Goal: Information Seeking & Learning: Learn about a topic

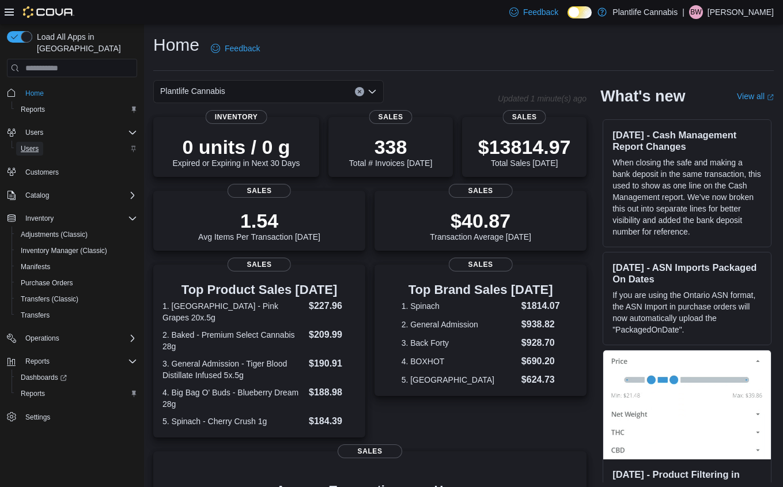
click at [32, 144] on span "Users" at bounding box center [30, 148] width 18 height 9
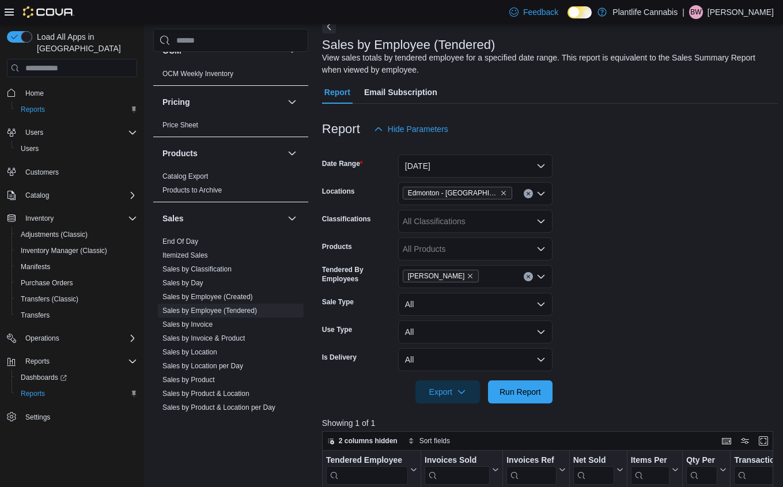
scroll to position [74, 0]
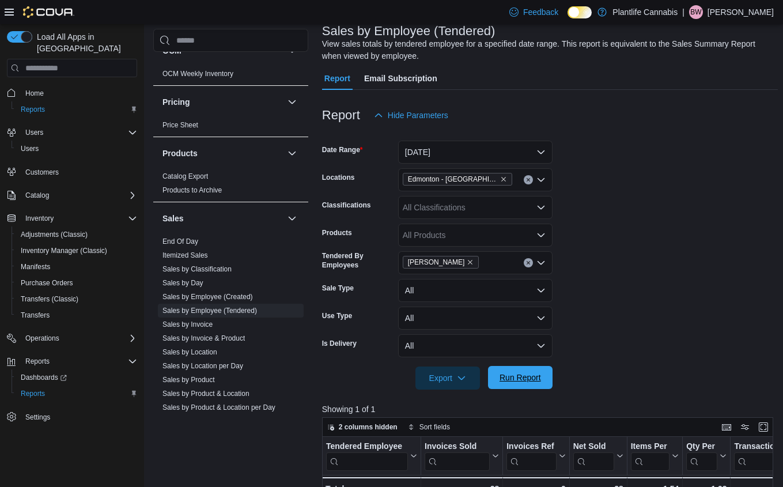
click at [526, 379] on span "Run Report" at bounding box center [519, 378] width 41 height 12
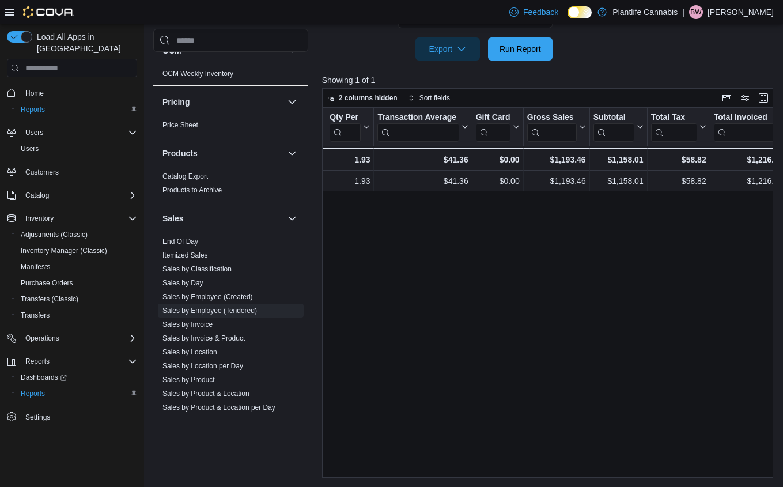
scroll to position [0, 358]
drag, startPoint x: 548, startPoint y: 478, endPoint x: 670, endPoint y: 480, distance: 122.1
click at [670, 480] on div "Reports Feedback Cash Management Cash Management Cash Out Details Customer Cust…" at bounding box center [465, 54] width 643 height 866
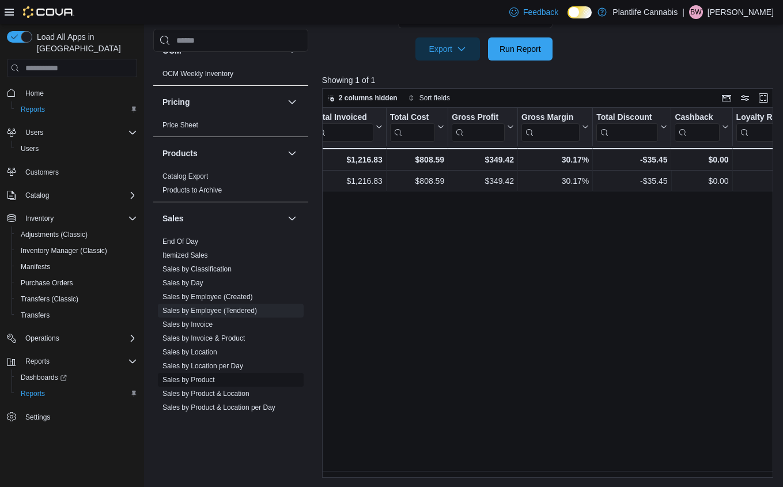
click at [198, 380] on link "Sales by Product" at bounding box center [188, 380] width 52 height 8
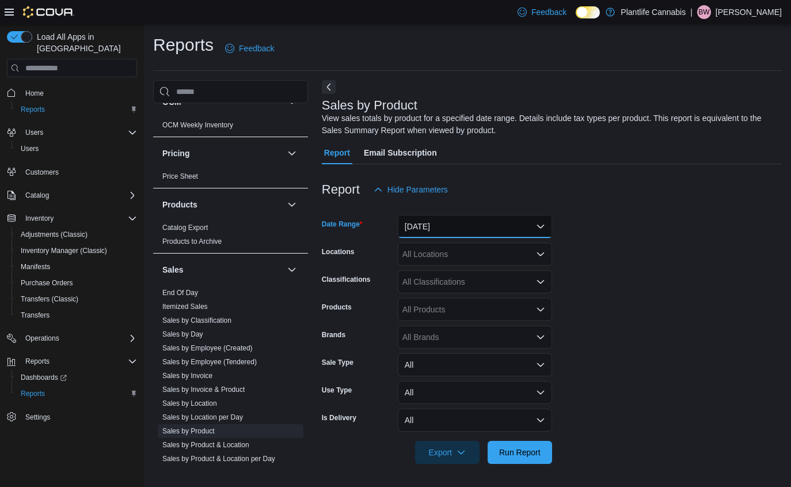
click at [525, 222] on button "Yesterday" at bounding box center [475, 226] width 154 height 23
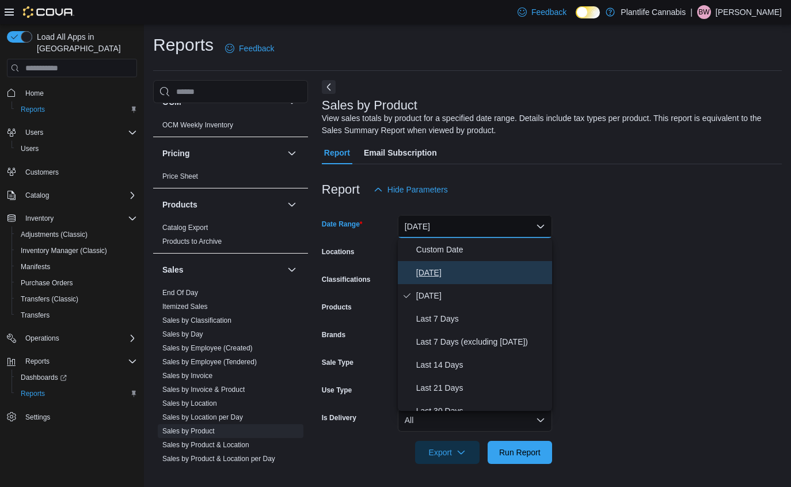
click at [430, 272] on span "Today" at bounding box center [481, 273] width 131 height 14
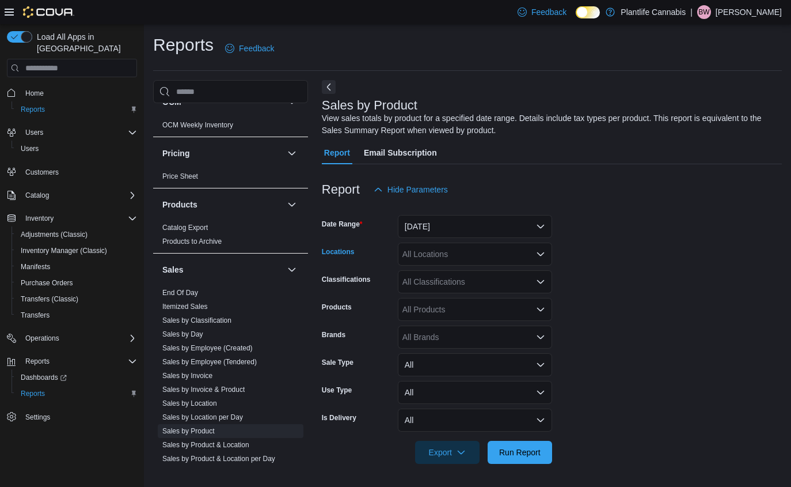
click at [538, 254] on icon "Open list of options" at bounding box center [540, 253] width 7 height 3
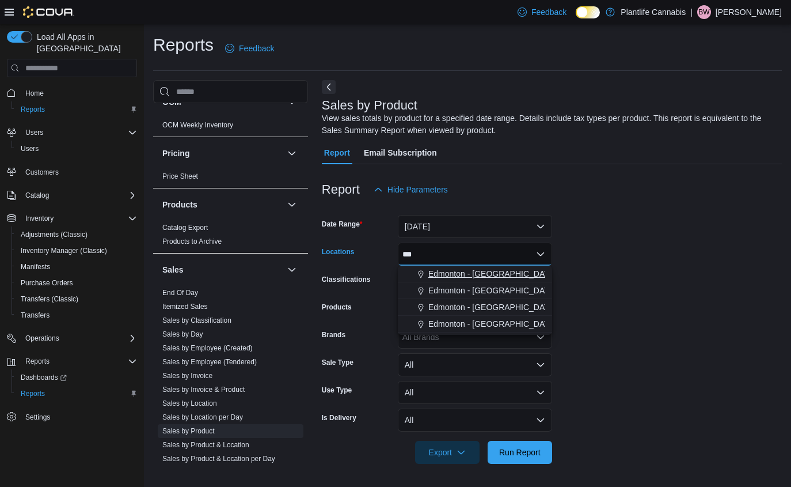
type input "***"
click at [497, 277] on span "Edmonton - Windermere Crossing" at bounding box center [493, 274] width 128 height 12
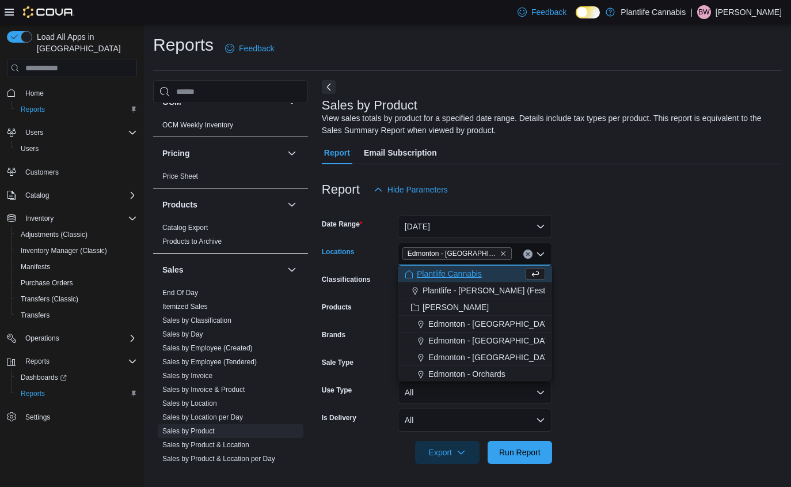
click at [594, 305] on form "Date Range Today Locations Edmonton - Windermere Crossing Combo box. Selected. …" at bounding box center [552, 332] width 460 height 263
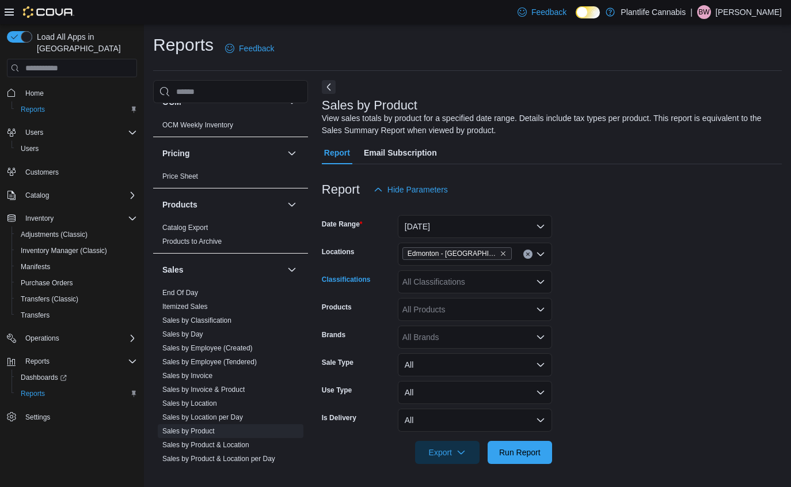
click at [541, 283] on icon "Open list of options" at bounding box center [540, 281] width 7 height 3
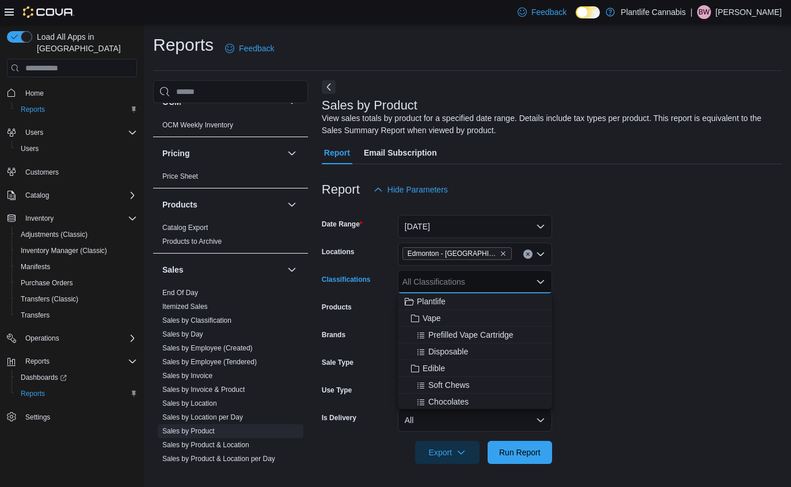
click at [480, 281] on div "All Classifications Combo box. Selected. Combo box input. All Classifications. …" at bounding box center [475, 281] width 154 height 23
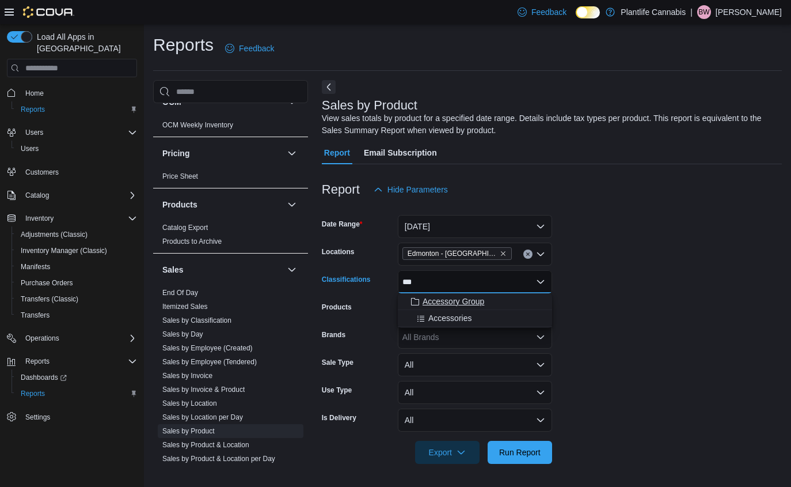
type input "***"
click at [473, 303] on span "Accessory Group" at bounding box center [454, 301] width 62 height 12
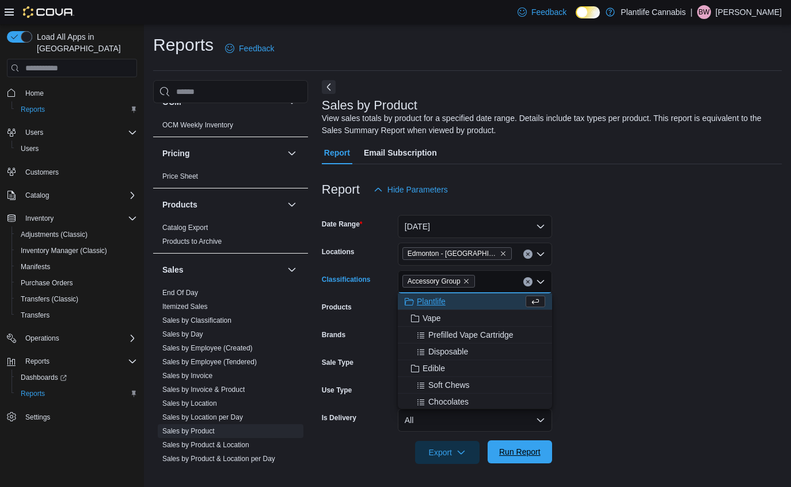
click at [518, 449] on span "Run Report" at bounding box center [519, 452] width 41 height 12
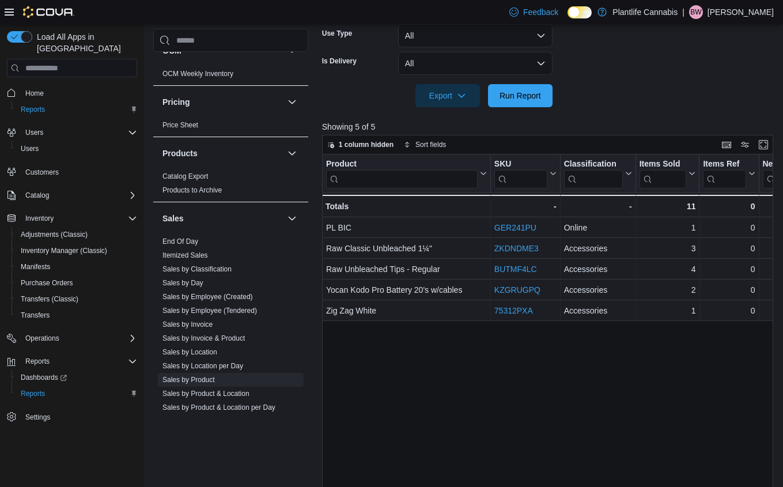
scroll to position [366, 0]
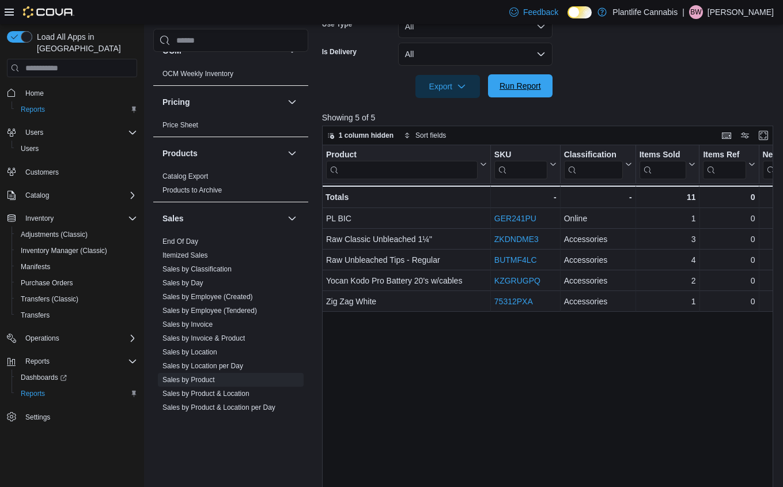
click at [530, 90] on span "Run Report" at bounding box center [519, 86] width 41 height 12
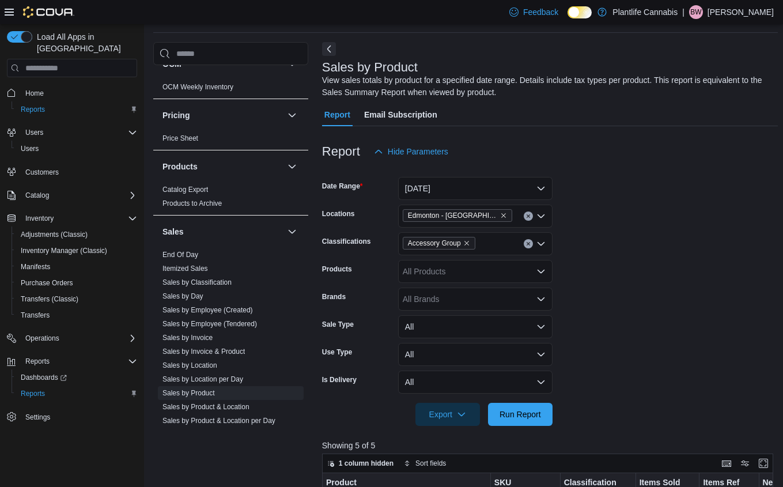
scroll to position [0, 0]
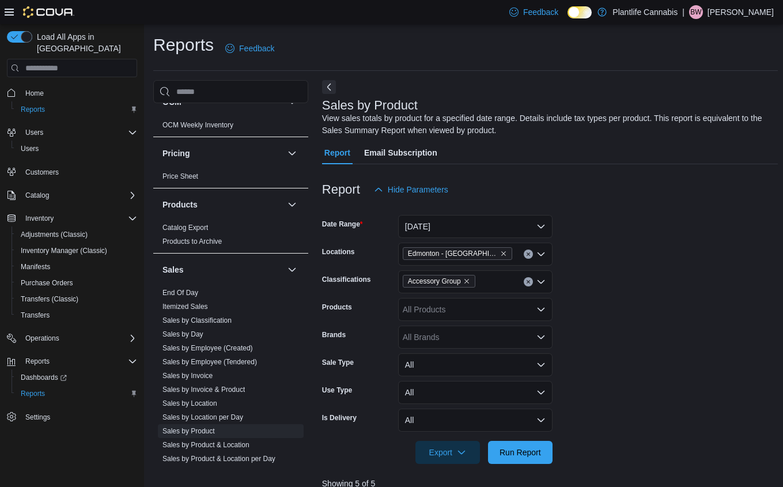
click at [542, 308] on icon "Open list of options" at bounding box center [540, 309] width 9 height 9
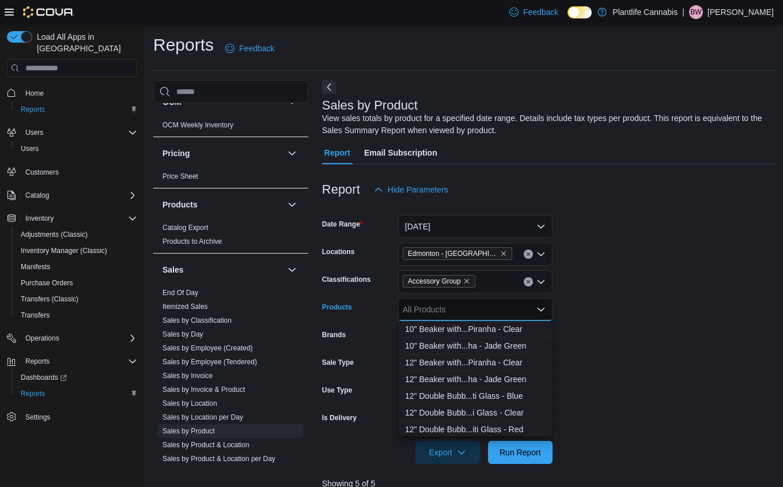
click at [541, 309] on icon "Close list of options" at bounding box center [540, 309] width 7 height 3
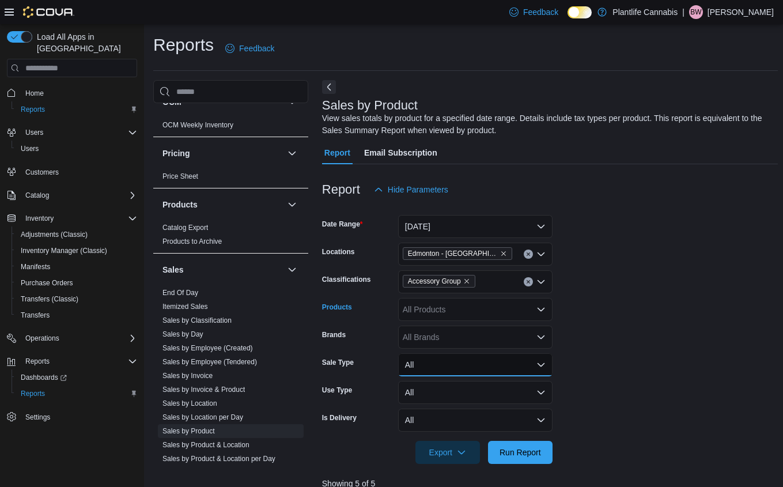
click at [542, 367] on button "All" at bounding box center [475, 364] width 154 height 23
click at [540, 392] on button "All" at bounding box center [475, 392] width 154 height 23
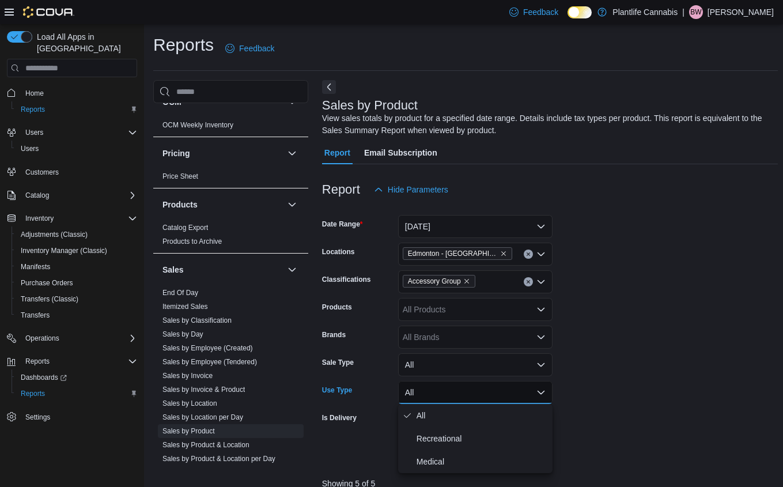
click at [540, 393] on button "All" at bounding box center [475, 392] width 154 height 23
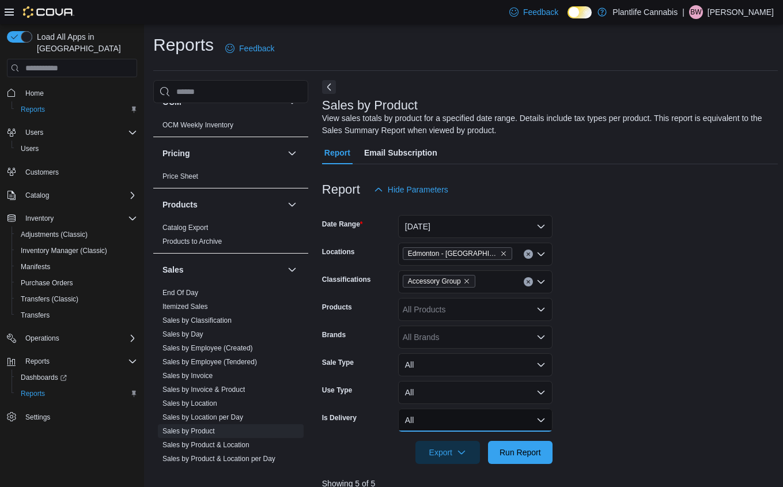
click at [549, 417] on button "All" at bounding box center [475, 419] width 154 height 23
click at [550, 417] on button "All" at bounding box center [475, 419] width 154 height 23
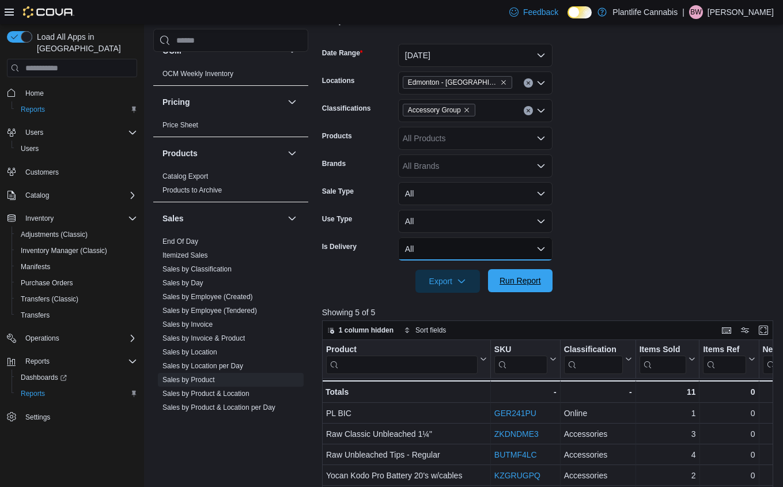
scroll to position [131, 0]
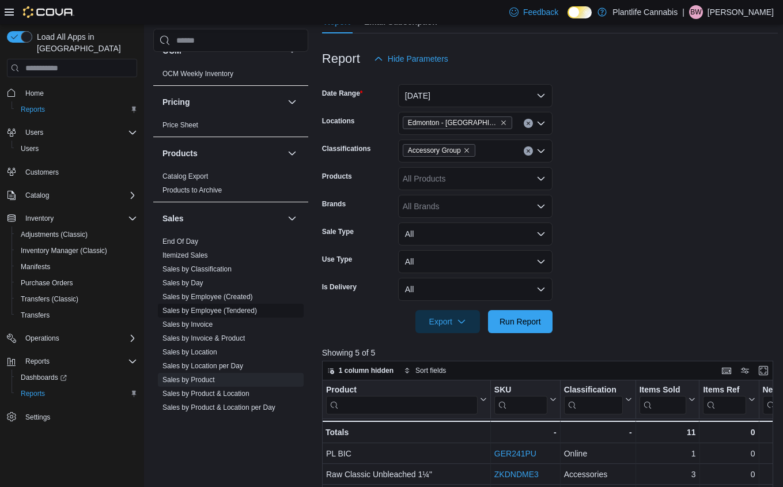
click at [187, 312] on link "Sales by Employee (Tendered)" at bounding box center [209, 310] width 94 height 8
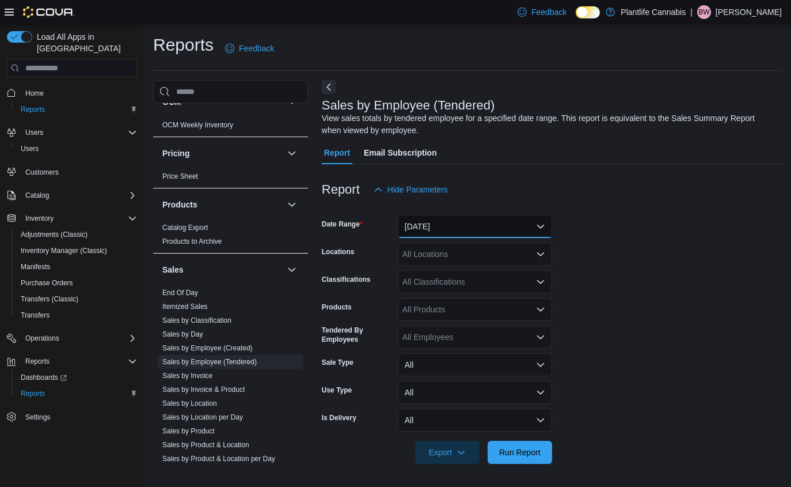
click at [540, 228] on button "Yesterday" at bounding box center [475, 226] width 154 height 23
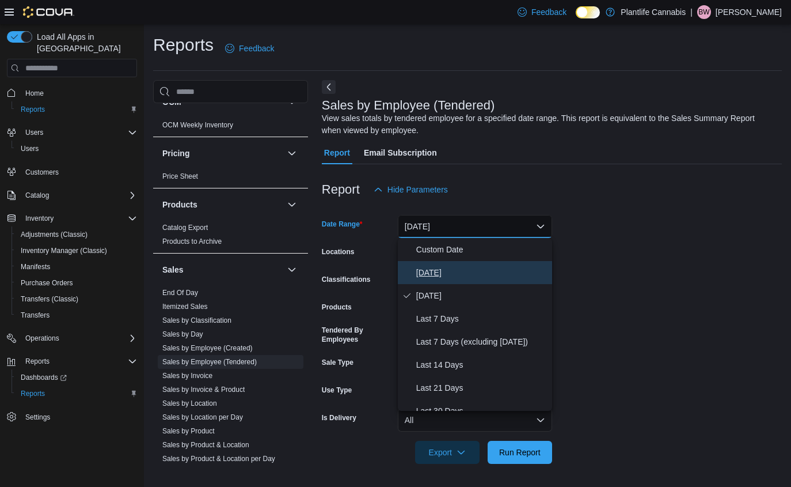
click at [444, 276] on span "Today" at bounding box center [481, 273] width 131 height 14
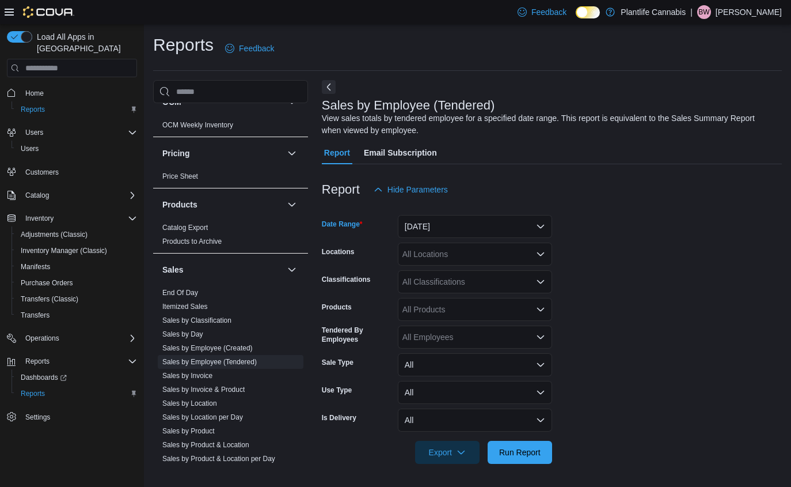
click at [544, 254] on icon "Open list of options" at bounding box center [540, 253] width 9 height 9
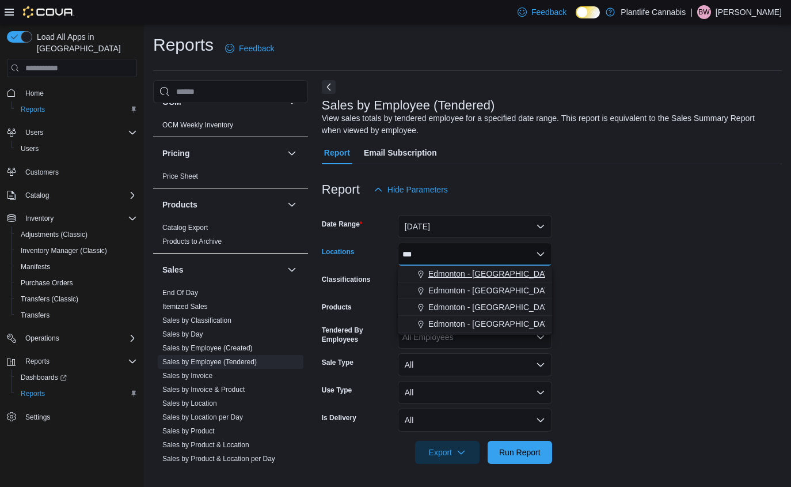
type input "***"
click at [498, 272] on span "Edmonton - Windermere Crossing" at bounding box center [493, 274] width 128 height 12
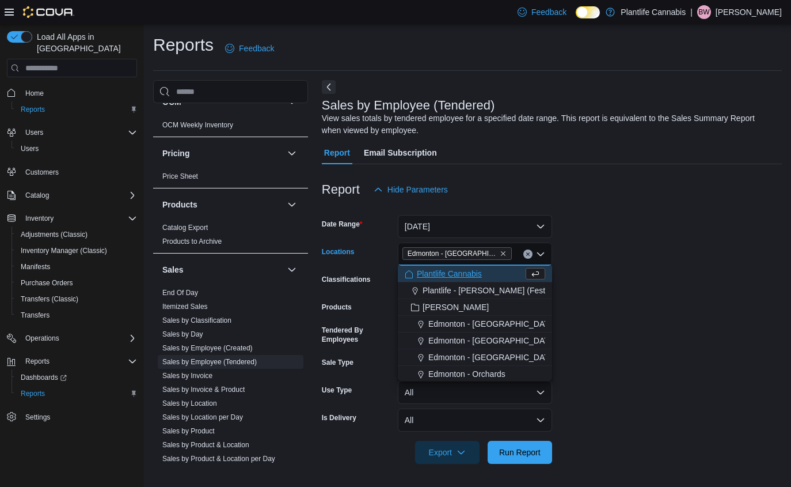
click at [616, 292] on form "Date Range Today Locations Edmonton - Windermere Crossing Combo box. Selected. …" at bounding box center [552, 332] width 460 height 263
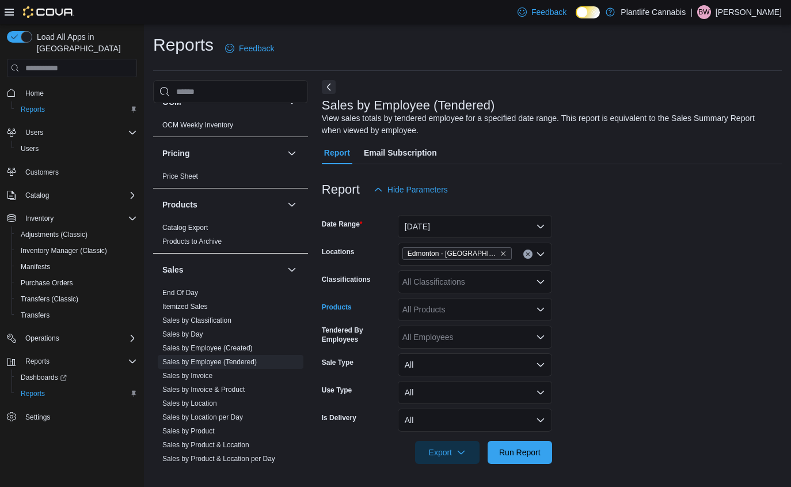
click at [543, 310] on icon "Open list of options" at bounding box center [540, 309] width 9 height 9
click at [540, 310] on icon "Close list of options" at bounding box center [540, 309] width 7 height 3
click at [540, 280] on icon "Open list of options" at bounding box center [540, 281] width 9 height 9
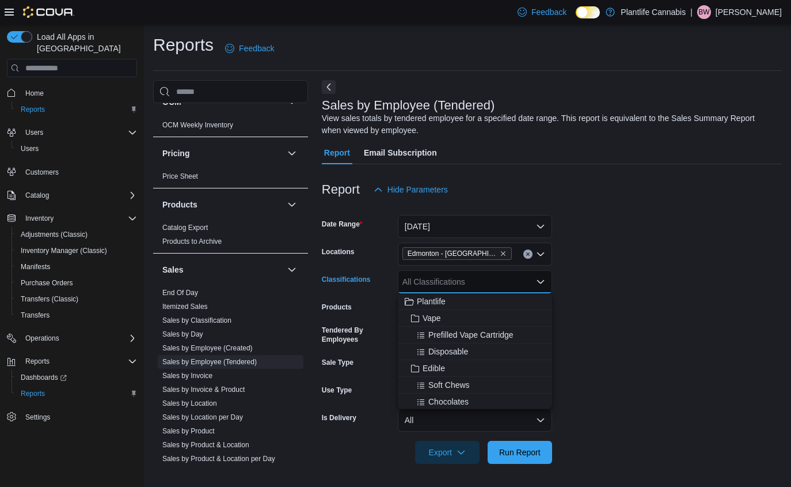
click at [476, 286] on div "All Classifications Combo box. Selected. Combo box input. All Classifications. …" at bounding box center [475, 281] width 154 height 23
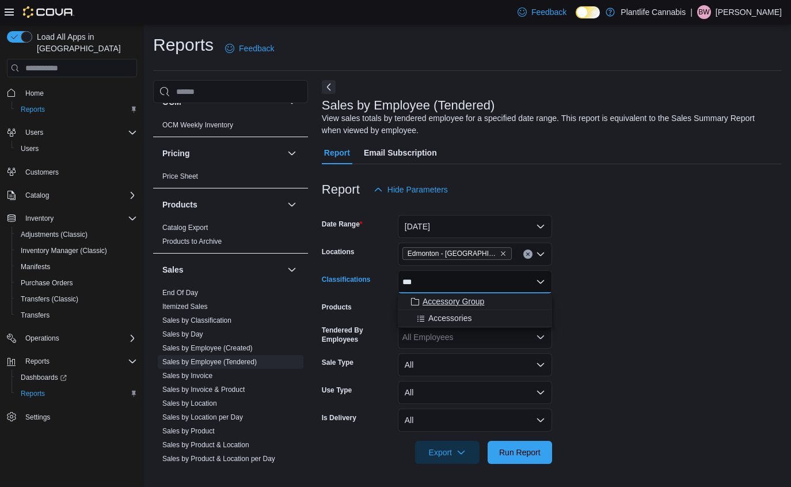
type input "***"
click at [473, 303] on span "Accessory Group" at bounding box center [454, 301] width 62 height 12
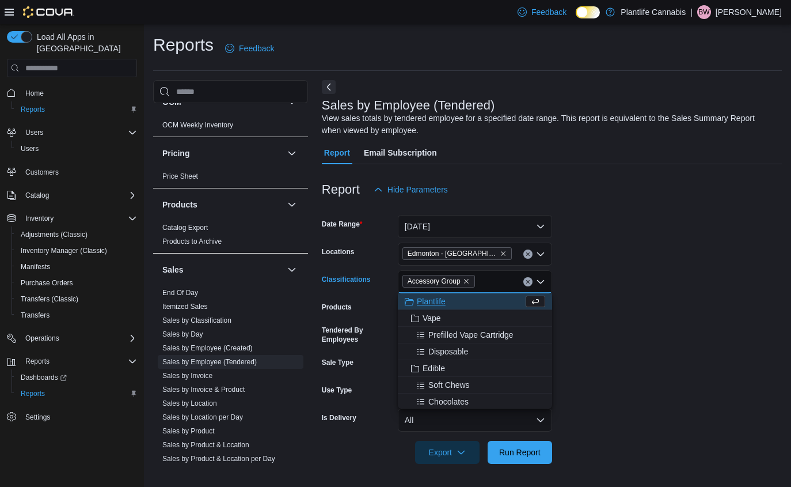
click at [624, 368] on form "Date Range Today Locations Edmonton - Windermere Crossing Classifications Acces…" at bounding box center [552, 332] width 460 height 263
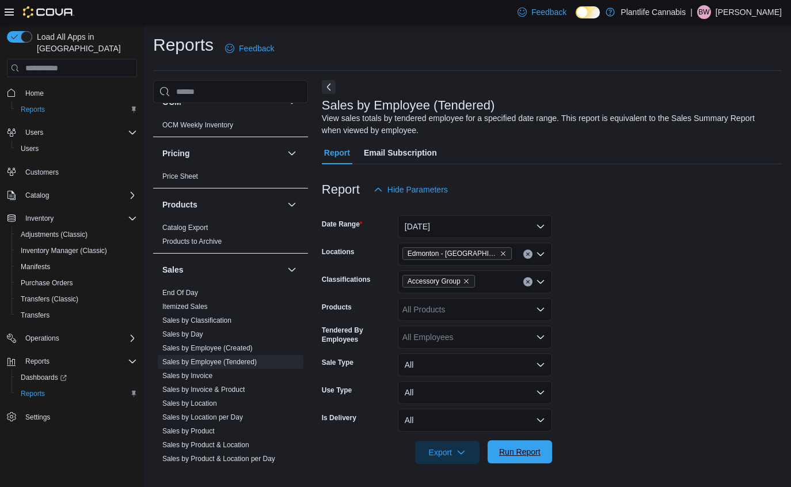
click at [535, 453] on span "Run Report" at bounding box center [519, 452] width 41 height 12
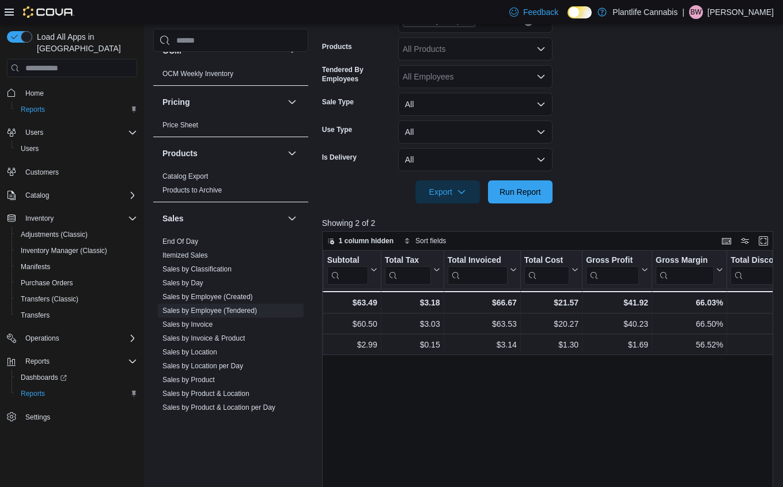
scroll to position [257, 0]
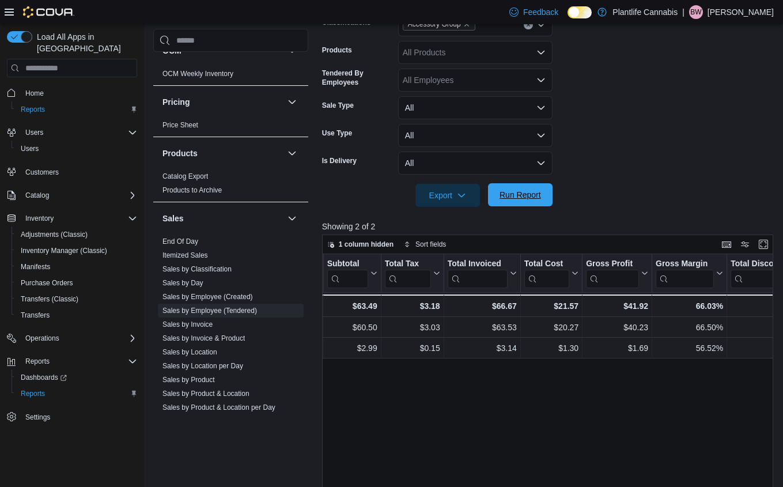
click at [536, 200] on span "Run Report" at bounding box center [520, 194] width 51 height 23
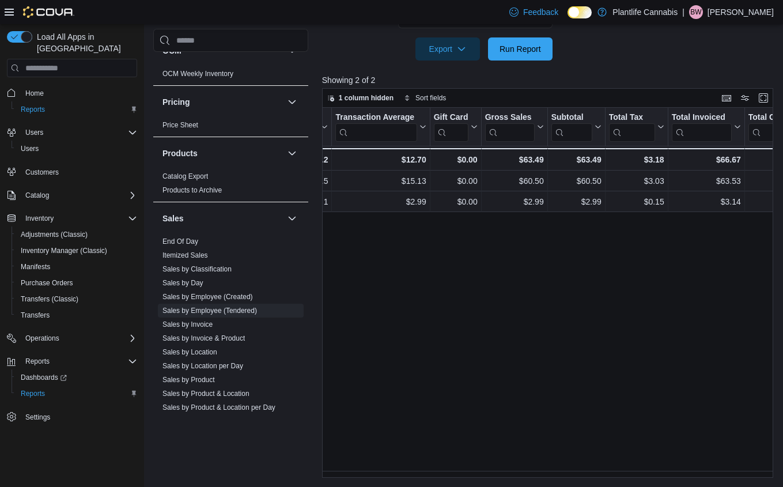
scroll to position [0, 797]
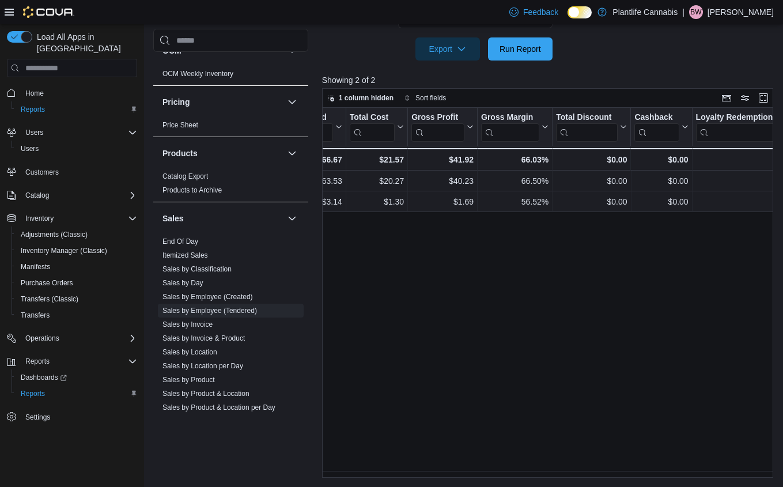
click at [366, 477] on div "Tendered Employee Click to view column header actions Invoices Sold Click to vi…" at bounding box center [550, 293] width 456 height 370
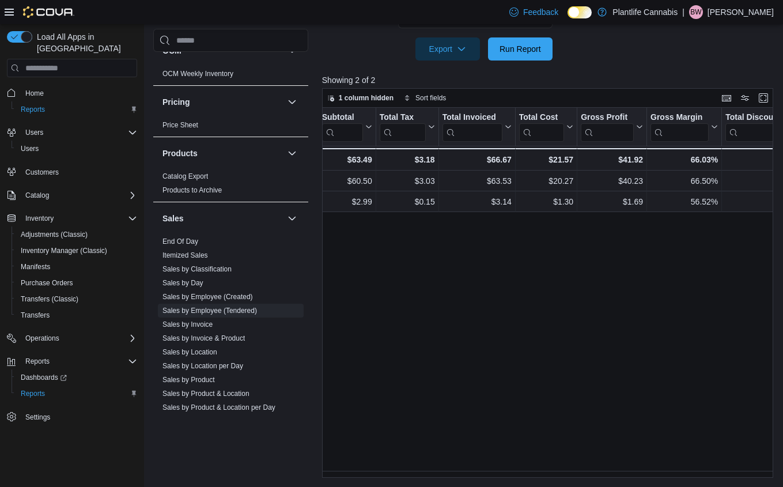
scroll to position [0, 620]
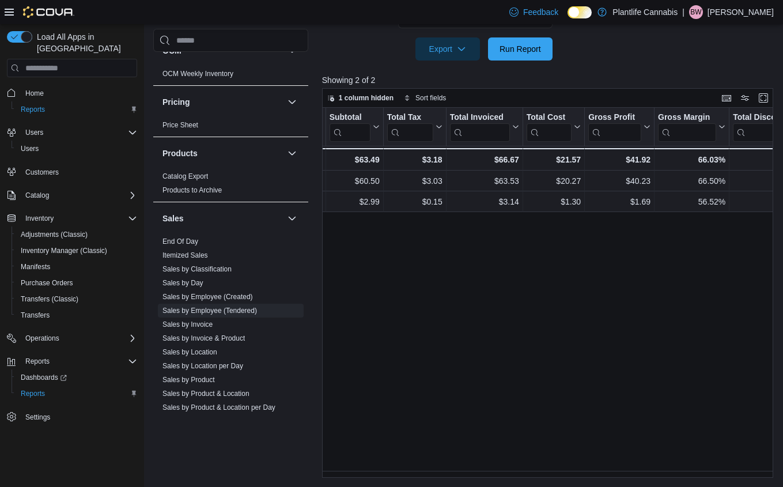
click at [778, 116] on div "1 column hidden Sort fields Tendered Employee Click to view column header actio…" at bounding box center [550, 282] width 456 height 389
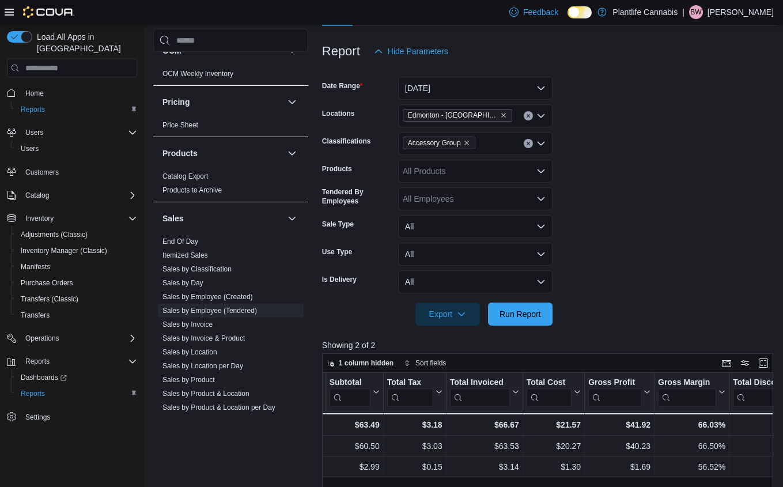
scroll to position [135, 0]
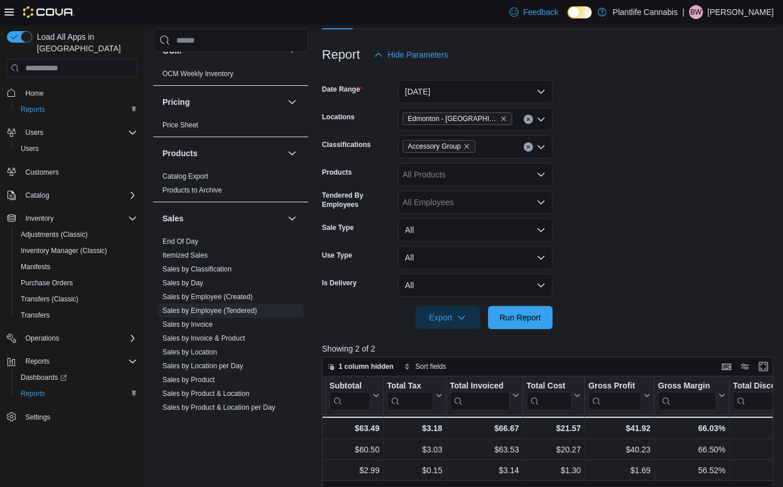
click at [528, 147] on icon "Clear input" at bounding box center [527, 147] width 3 height 3
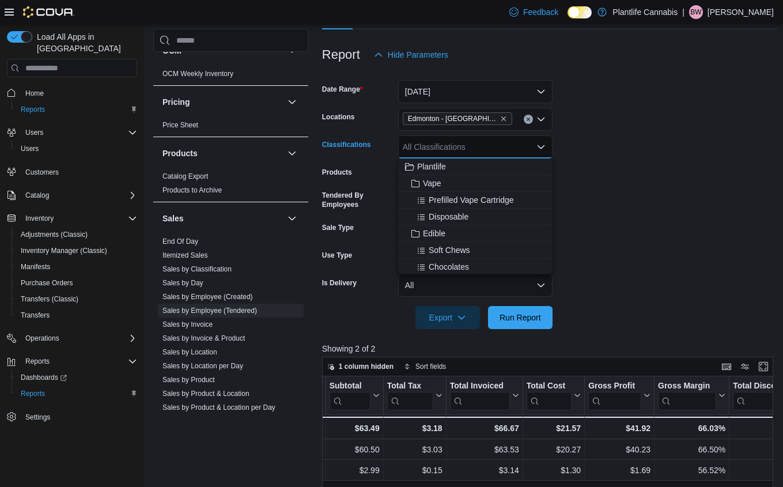
click at [613, 143] on form "Date Range Today Locations Edmonton - Windermere Crossing Classifications All C…" at bounding box center [550, 197] width 456 height 263
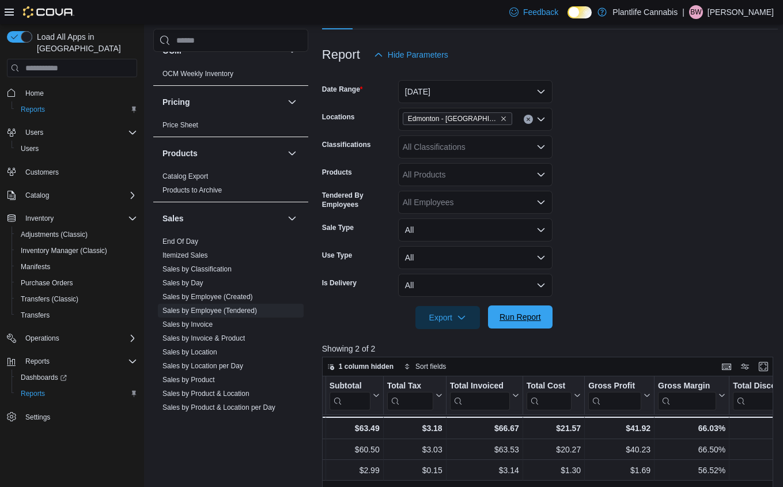
click at [527, 320] on span "Run Report" at bounding box center [519, 317] width 41 height 12
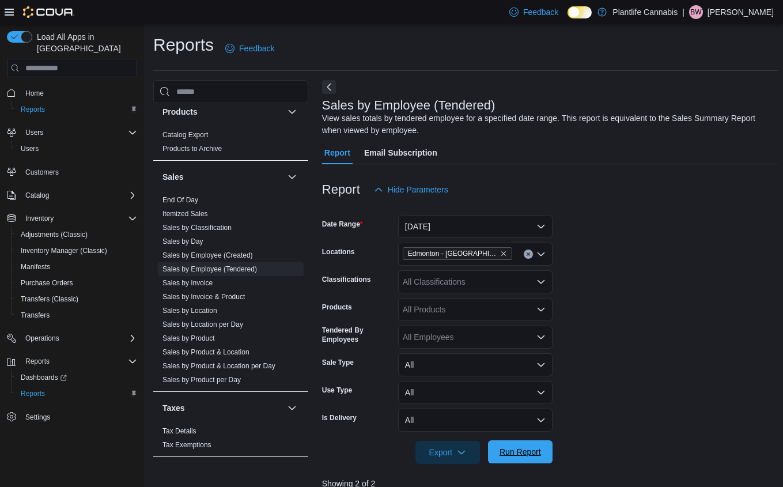
click at [523, 454] on span "Run Report" at bounding box center [519, 452] width 41 height 12
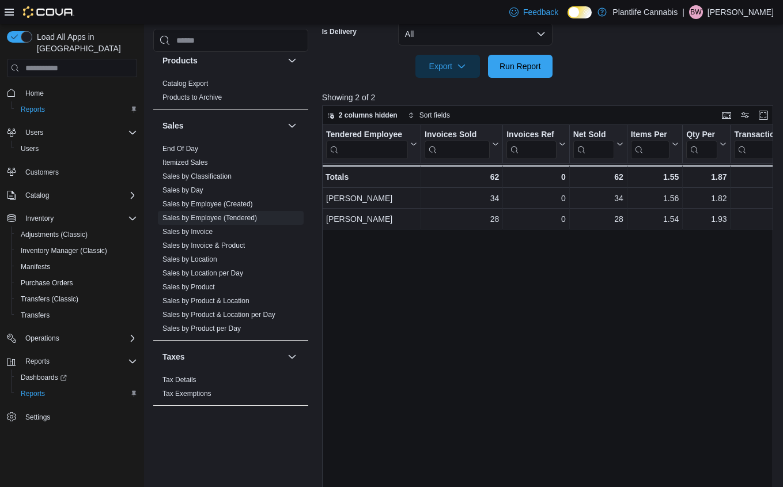
scroll to position [378, 0]
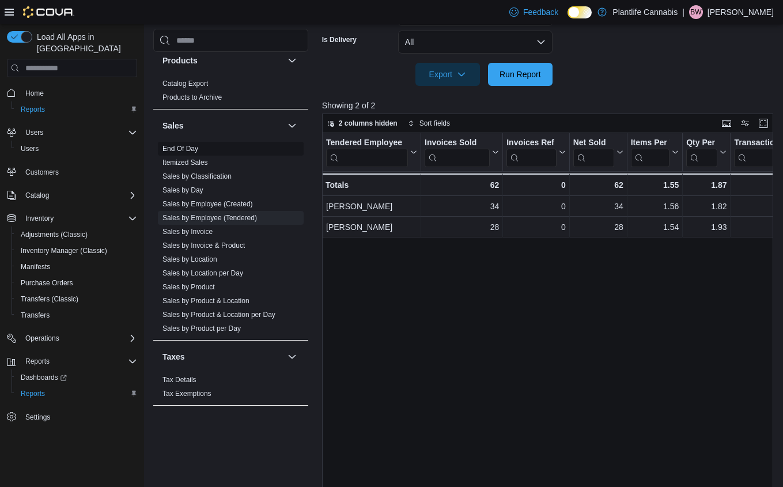
click at [196, 153] on span "End Of Day" at bounding box center [180, 148] width 36 height 9
click at [198, 151] on link "End Of Day" at bounding box center [180, 149] width 36 height 8
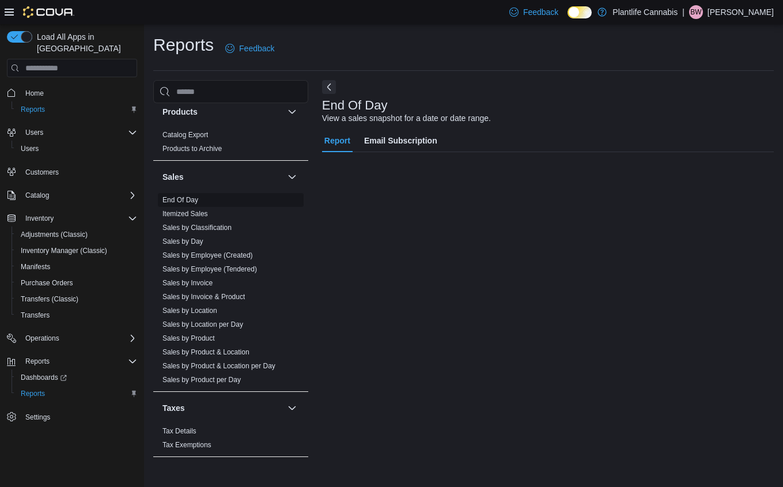
click at [198, 151] on link "Products to Archive" at bounding box center [191, 149] width 59 height 8
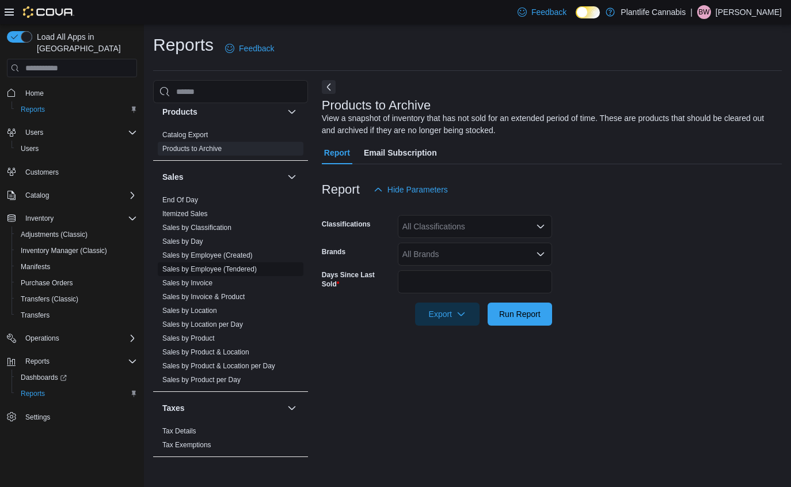
click at [195, 265] on link "Sales by Employee (Tendered)" at bounding box center [209, 269] width 94 height 8
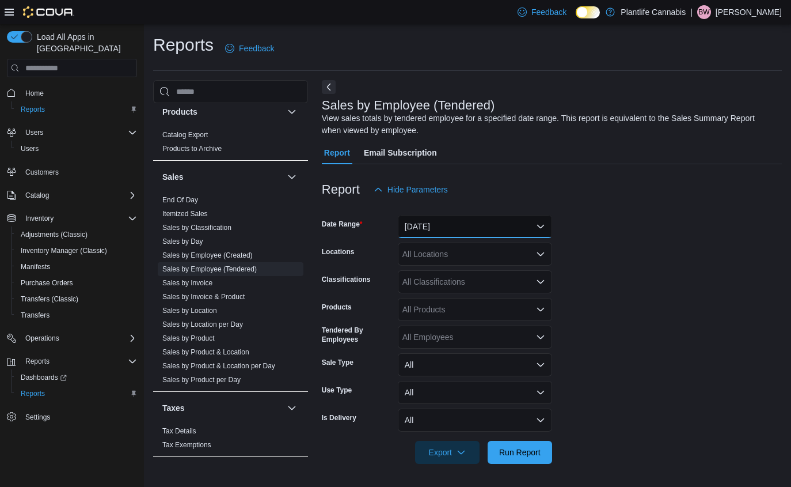
click at [544, 224] on button "Yesterday" at bounding box center [475, 226] width 154 height 23
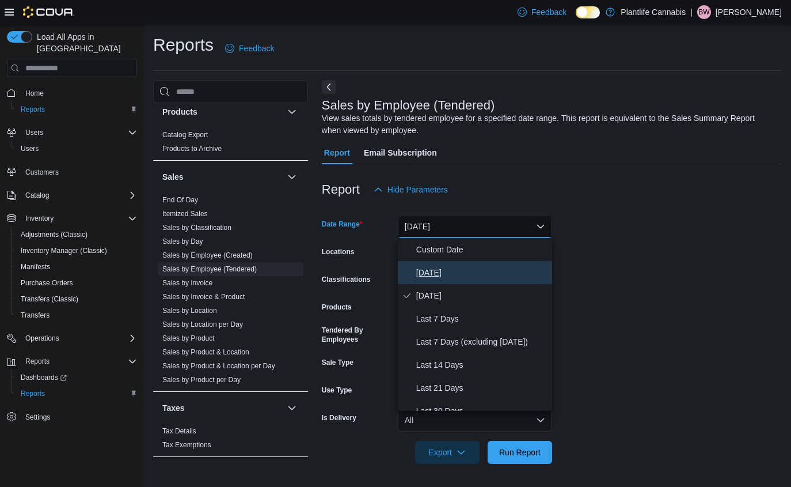
click at [435, 274] on span "Today" at bounding box center [481, 273] width 131 height 14
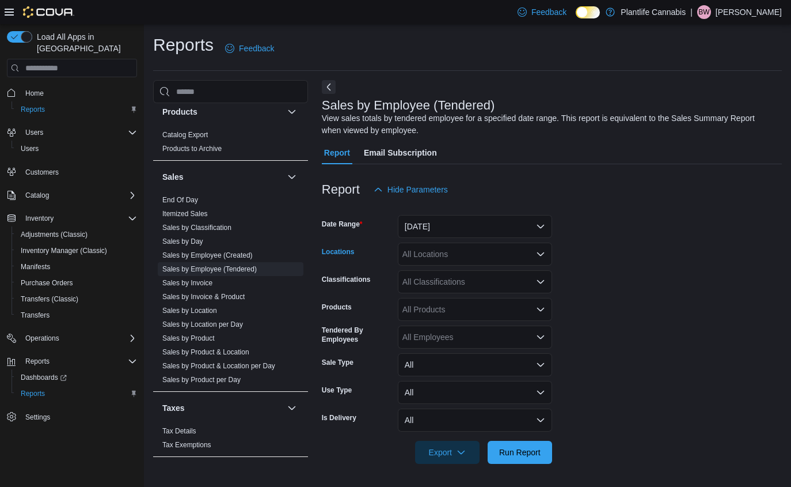
click at [543, 259] on div "All Locations" at bounding box center [475, 254] width 154 height 23
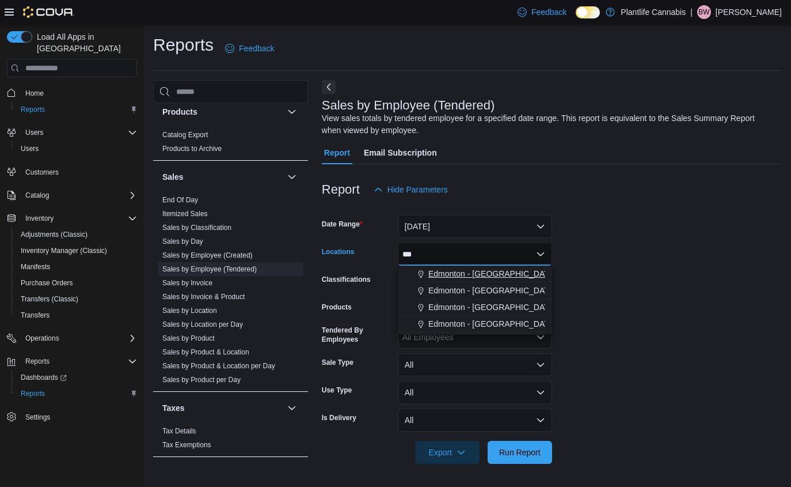
type input "***"
click at [510, 274] on span "Edmonton - Windermere Crossing" at bounding box center [493, 274] width 128 height 12
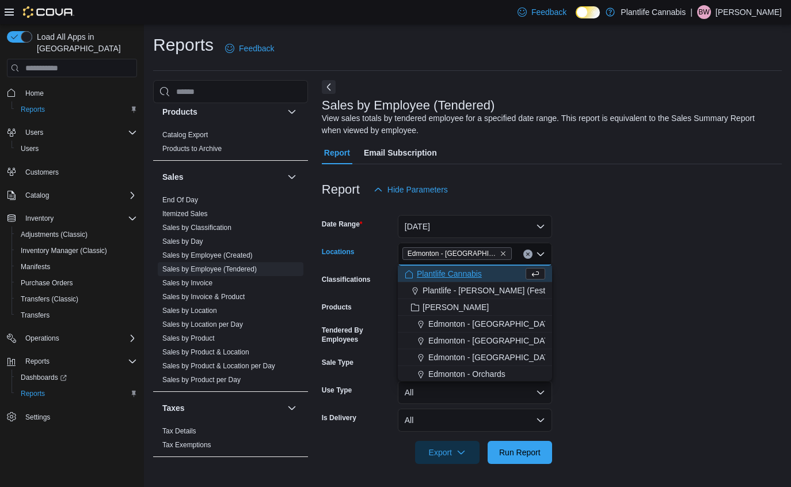
click at [624, 324] on form "Date Range Today Locations Edmonton - Windermere Crossing Combo box. Selected. …" at bounding box center [552, 332] width 460 height 263
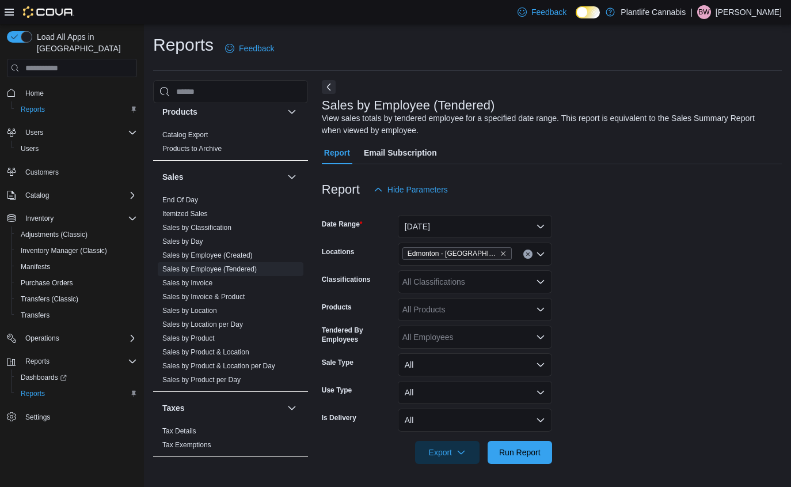
click at [549, 337] on div "All Employees" at bounding box center [475, 336] width 154 height 23
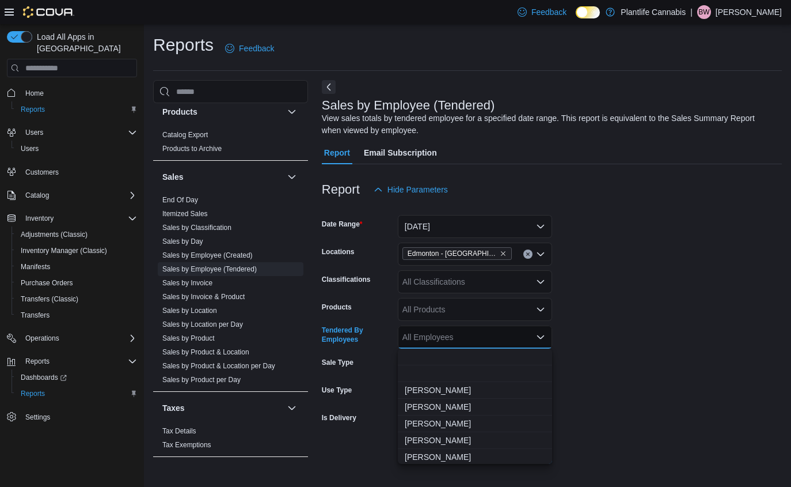
click at [524, 335] on div "All Employees Combo box. Selected. Combo box input. All Employees. Type some te…" at bounding box center [475, 336] width 154 height 23
click at [525, 338] on div "All Employees Combo box. Selected. Combo box input. All Employees. Type some te…" at bounding box center [475, 336] width 154 height 23
type input "**"
click at [456, 409] on span "[PERSON_NAME]" at bounding box center [475, 407] width 141 height 12
click at [622, 380] on form "Date Range Today Locations Edmonton - Windermere Crossing Classifications All C…" at bounding box center [552, 332] width 460 height 263
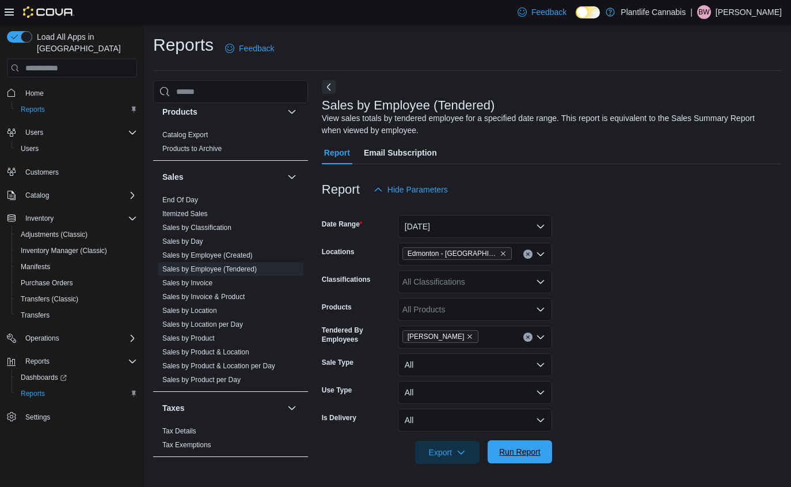
click at [526, 453] on span "Run Report" at bounding box center [519, 452] width 41 height 12
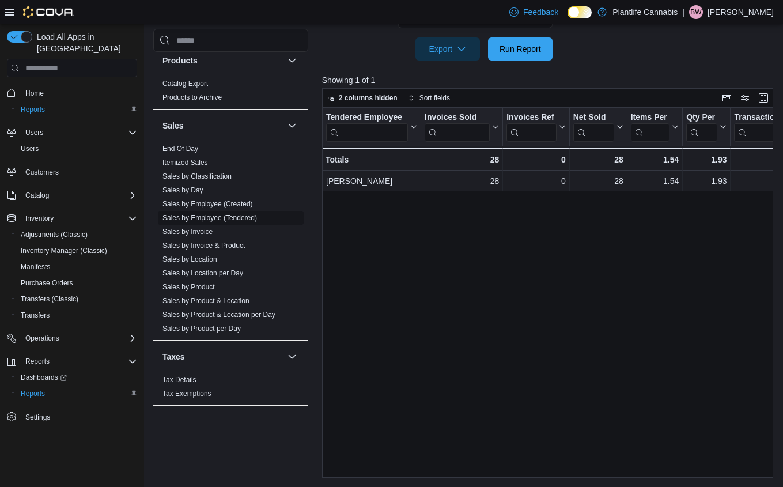
click at [204, 219] on link "Sales by Employee (Tendered)" at bounding box center [209, 218] width 94 height 8
click at [248, 220] on link "Sales by Employee (Tendered)" at bounding box center [209, 218] width 94 height 8
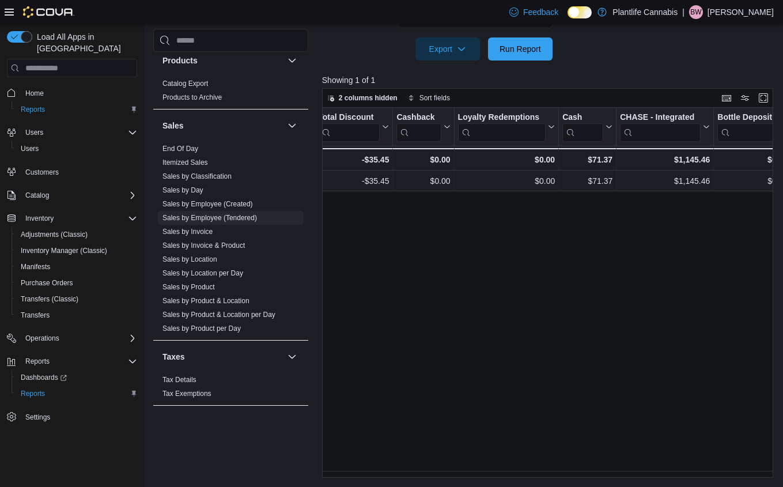
scroll to position [0, 1164]
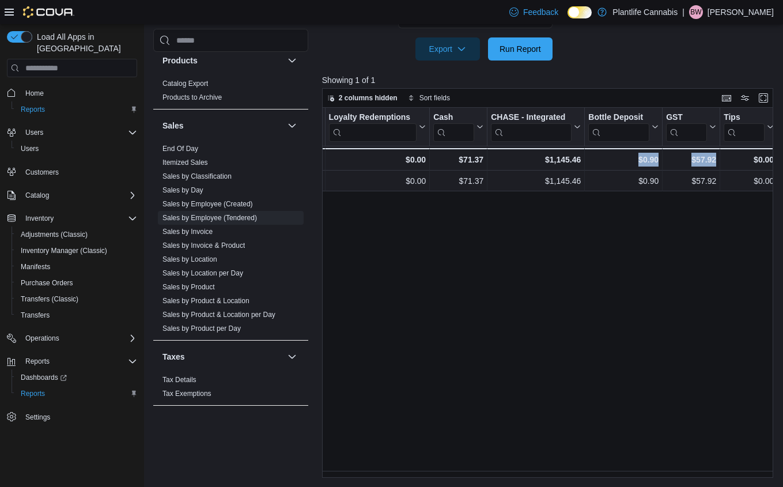
drag, startPoint x: 688, startPoint y: 477, endPoint x: 502, endPoint y: 472, distance: 186.7
click at [505, 472] on div "Tendered Employee Click to view column header actions Invoices Sold Click to vi…" at bounding box center [550, 293] width 456 height 370
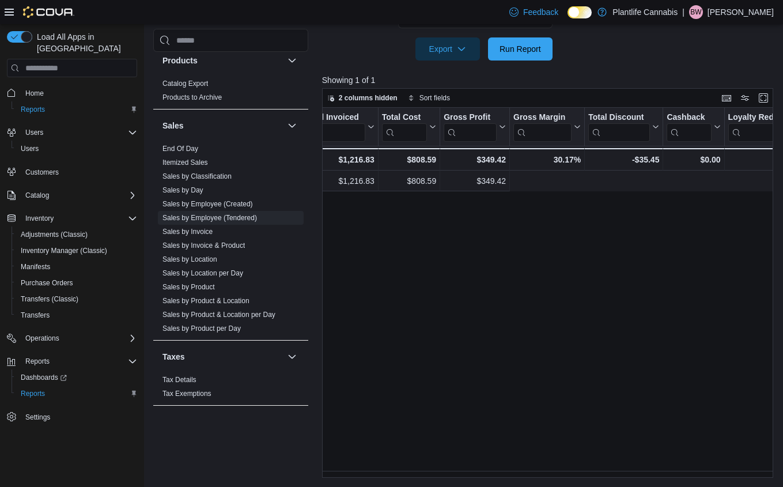
scroll to position [0, 366]
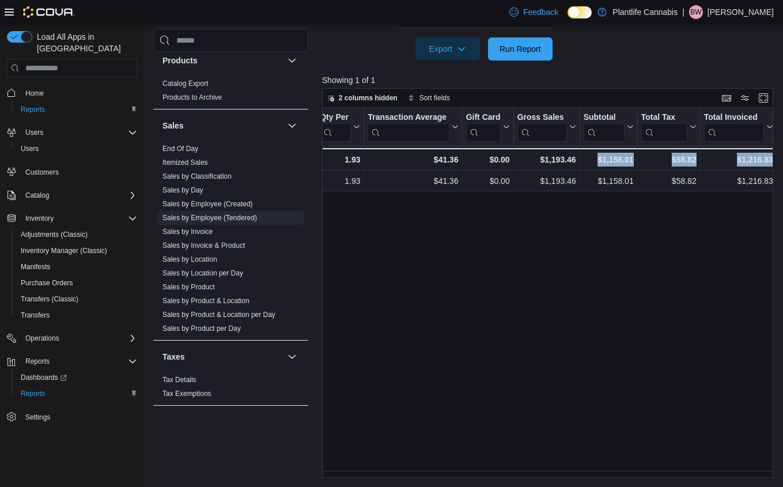
drag, startPoint x: 535, startPoint y: 478, endPoint x: 761, endPoint y: 466, distance: 226.7
click at [761, 466] on div "Tendered Employee Click to view column header actions Invoices Sold Click to vi…" at bounding box center [547, 293] width 451 height 370
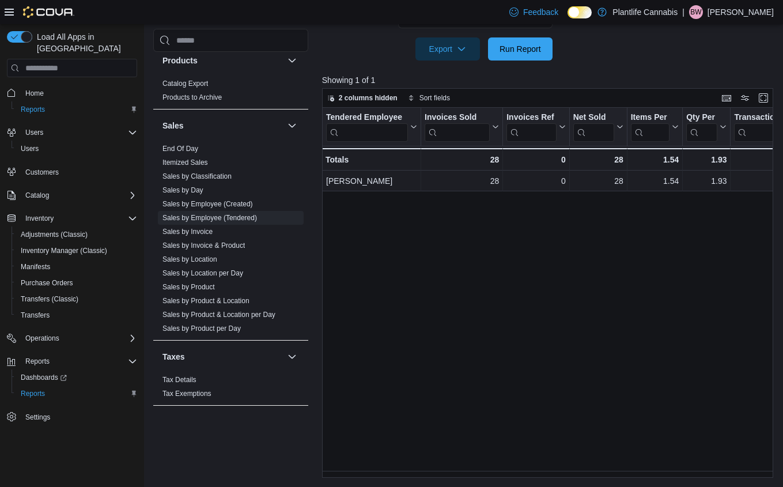
scroll to position [0, 399]
